Goal: Register for event/course

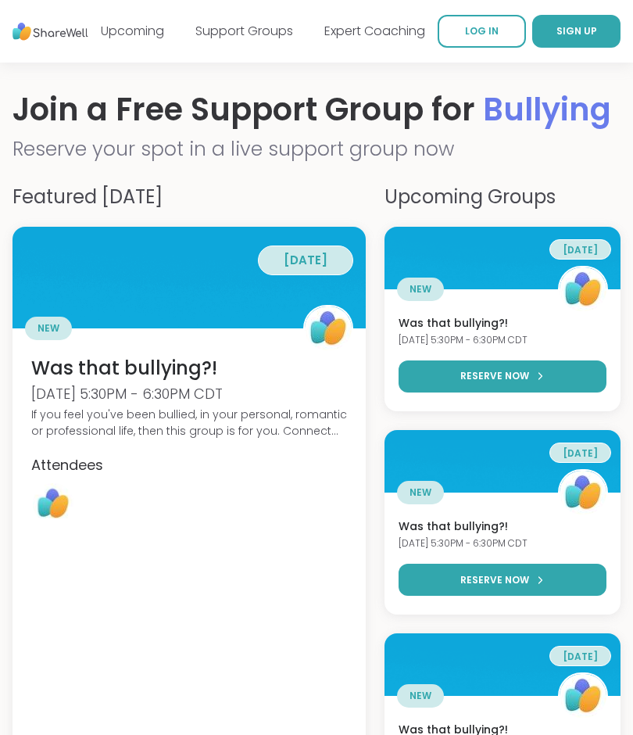
click at [260, 34] on link "Support Groups" at bounding box center [244, 31] width 98 height 18
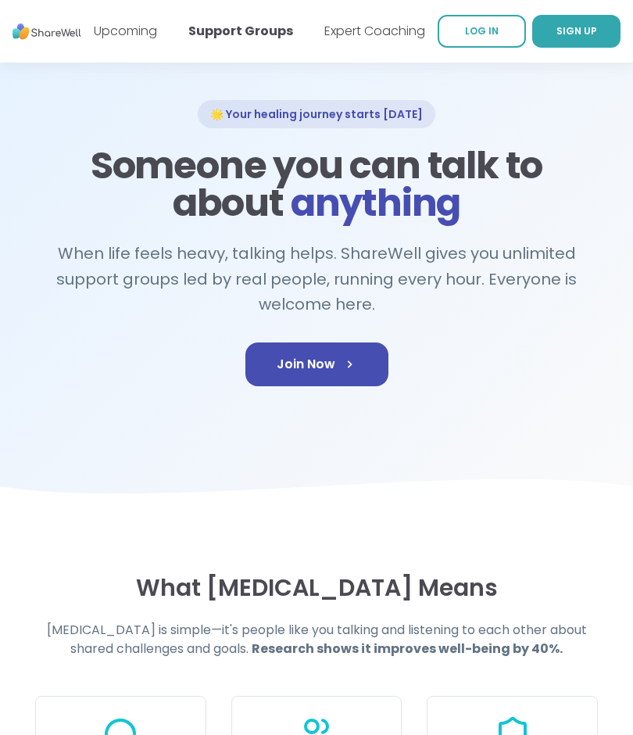
click at [353, 354] on link "Join Now" at bounding box center [316, 364] width 143 height 44
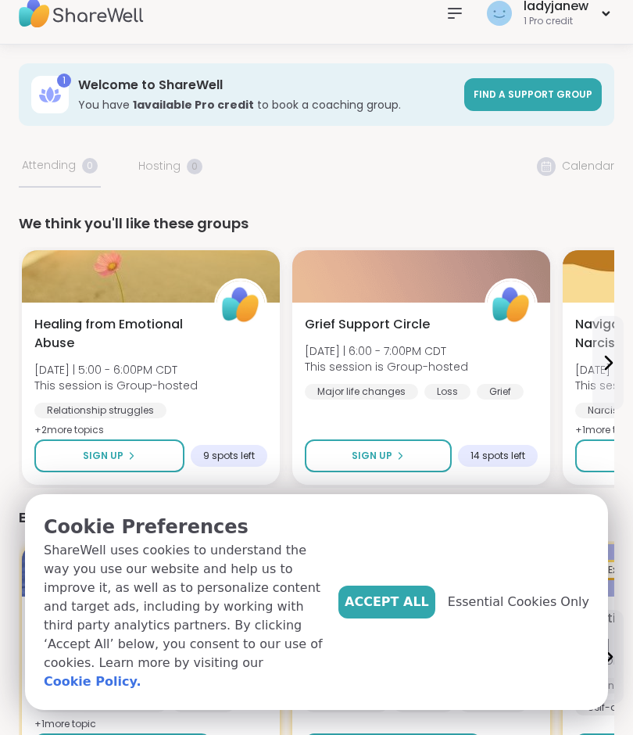
scroll to position [19, 0]
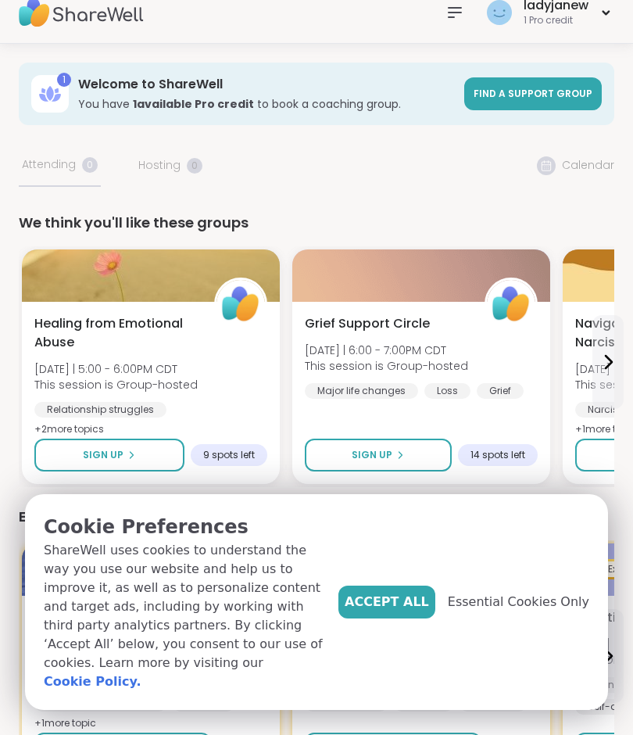
click at [456, 618] on div "Accept All Essential Cookies Only" at bounding box center [464, 602] width 251 height 33
click at [413, 611] on span "Accept All" at bounding box center [387, 602] width 84 height 19
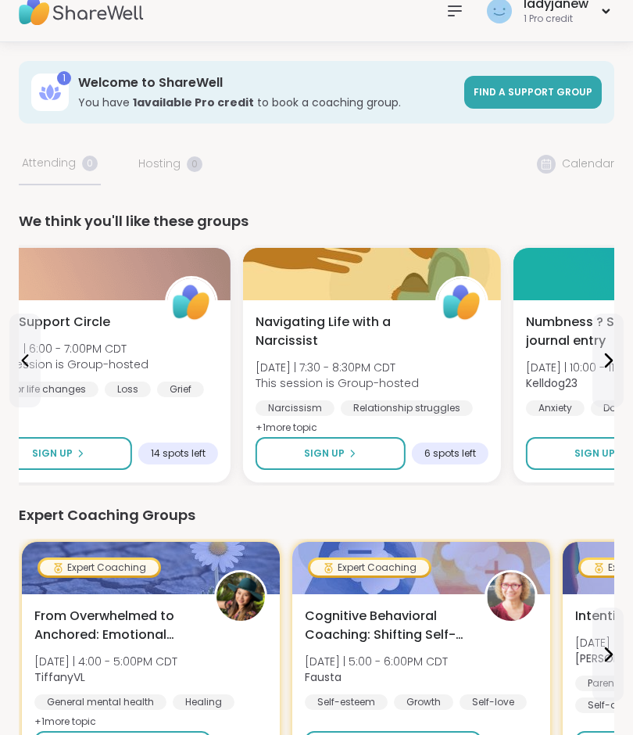
scroll to position [0, 0]
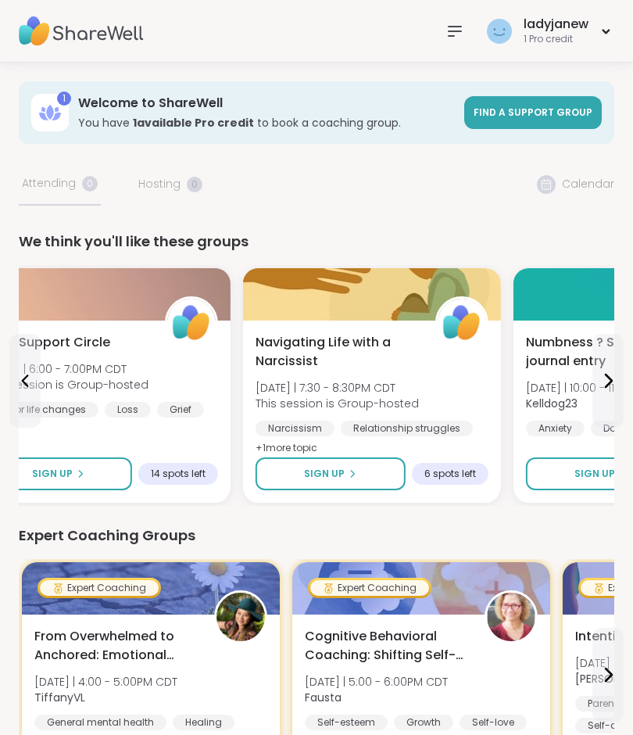
click at [539, 118] on span "Find a support group" at bounding box center [533, 112] width 119 height 13
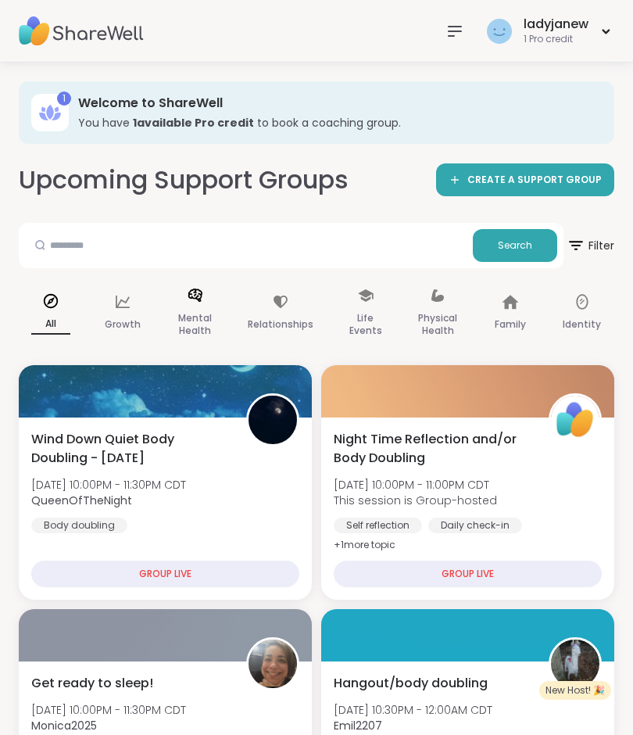
click at [203, 311] on p "Mental Health" at bounding box center [195, 324] width 39 height 31
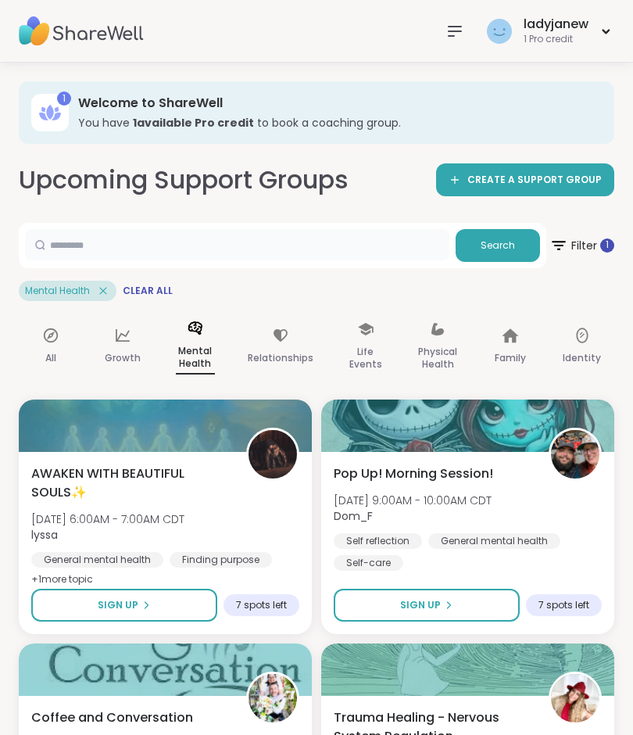
click at [255, 242] on input "text" at bounding box center [237, 244] width 425 height 31
type input "****"
click at [506, 251] on span "Search" at bounding box center [498, 245] width 34 height 14
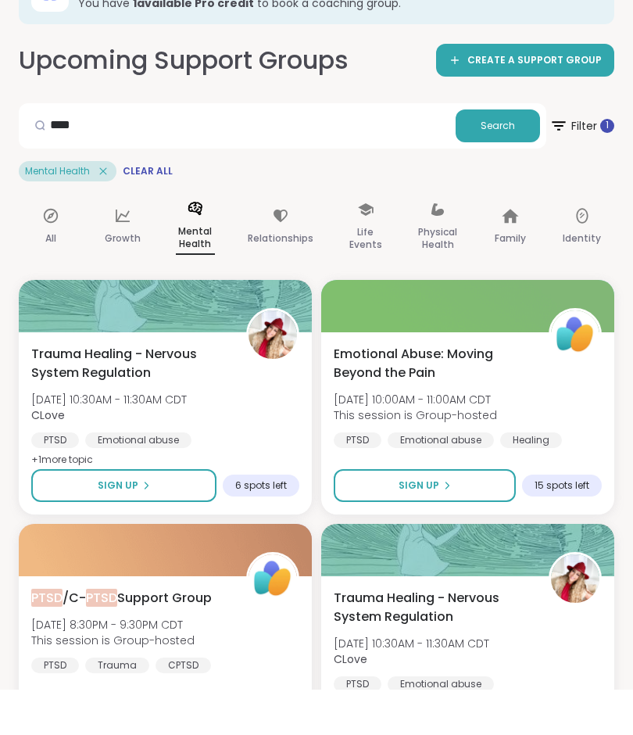
scroll to position [75, 0]
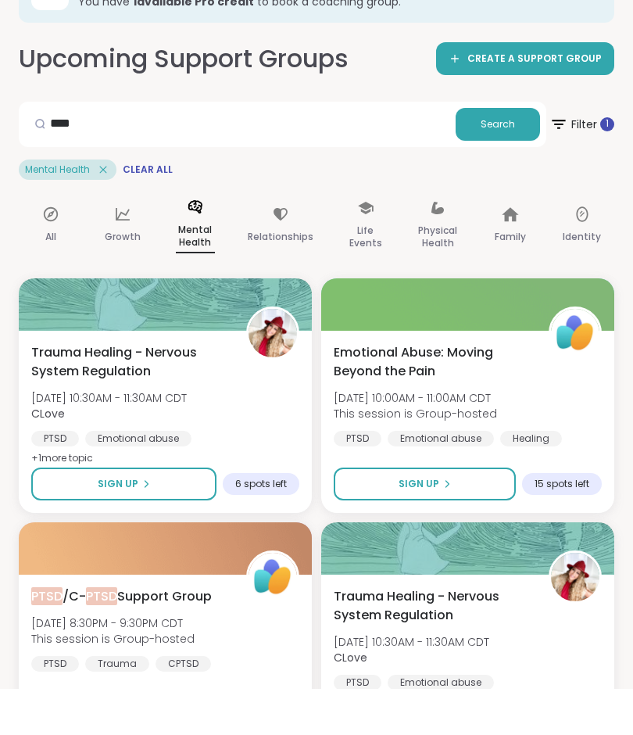
click at [523, 514] on div "Sign Up 15 spots left" at bounding box center [468, 530] width 268 height 33
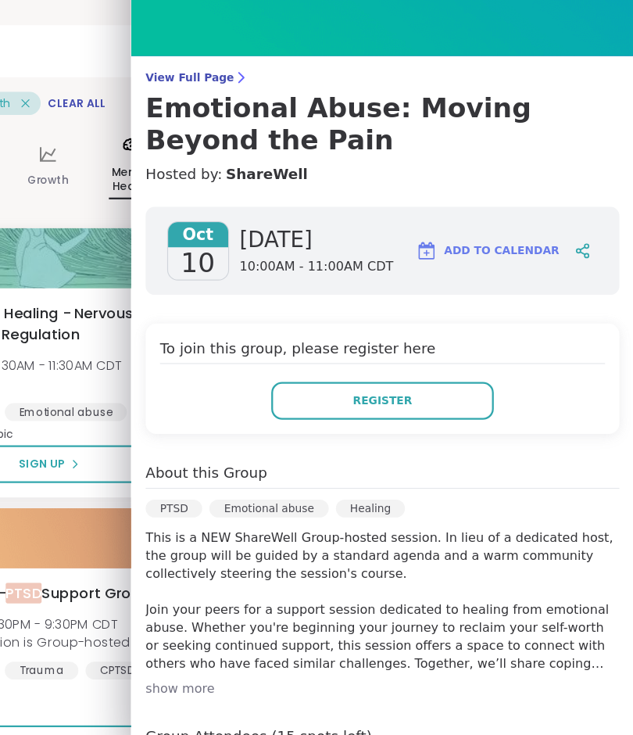
scroll to position [0, 0]
click at [396, 409] on button "Register" at bounding box center [414, 425] width 194 height 33
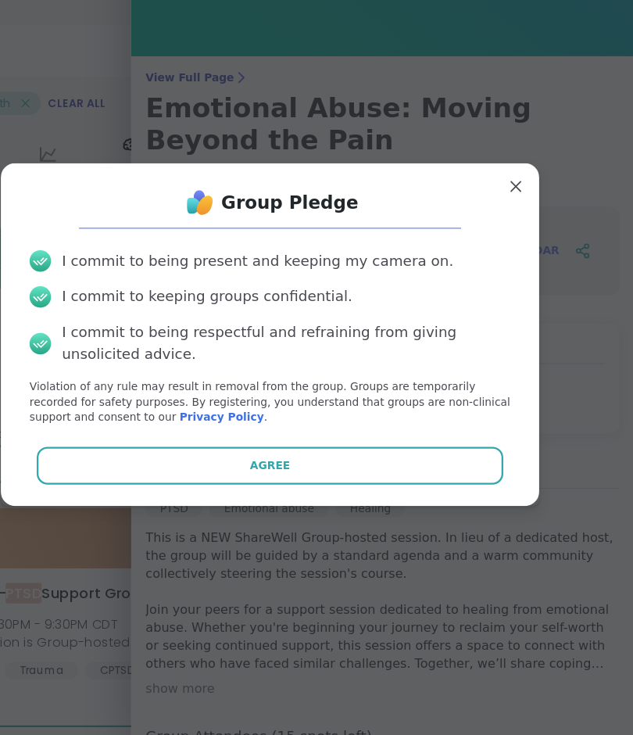
click at [399, 465] on button "Agree" at bounding box center [316, 481] width 407 height 33
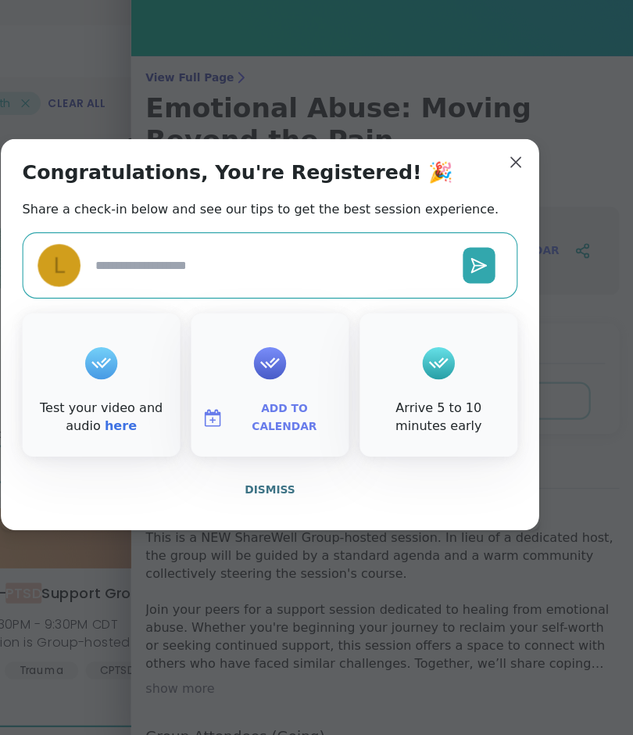
click at [256, 293] on textarea at bounding box center [318, 307] width 321 height 29
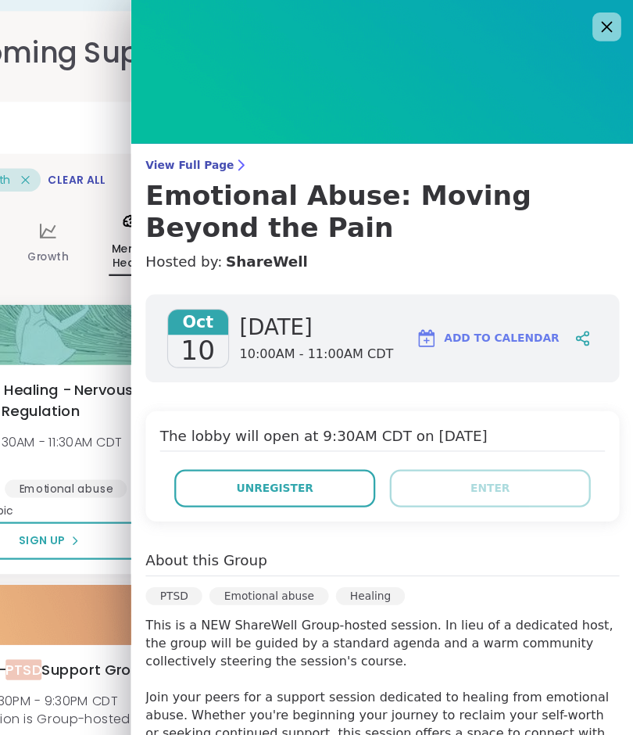
scroll to position [131, 0]
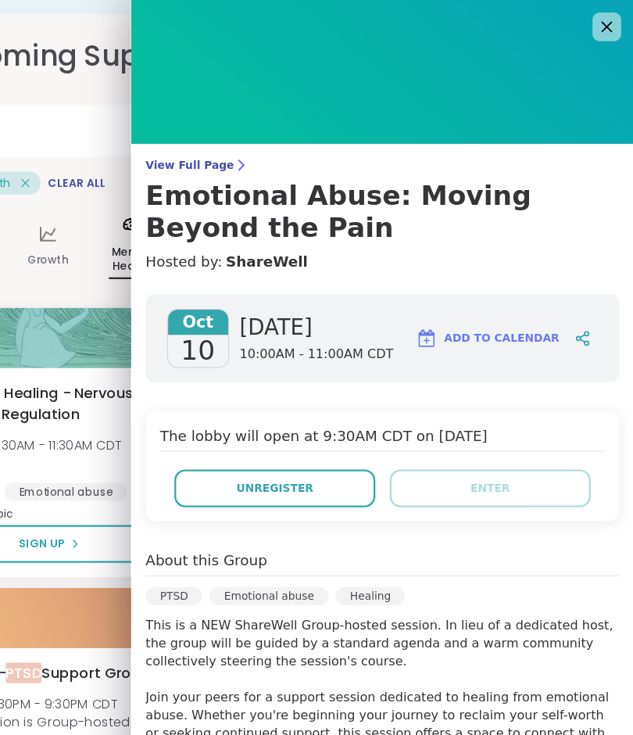
click at [285, 149] on icon at bounding box center [291, 144] width 13 height 13
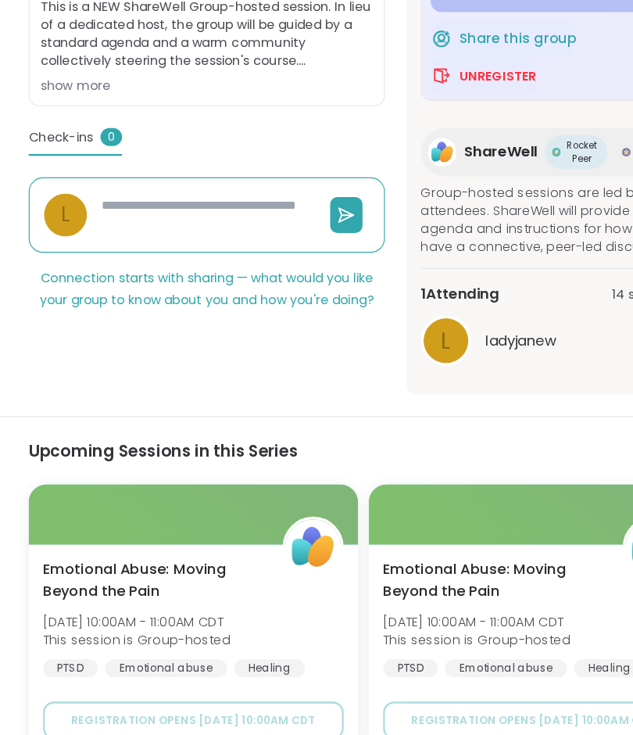
scroll to position [439, 0]
type textarea "*"
